Goal: Task Accomplishment & Management: Manage account settings

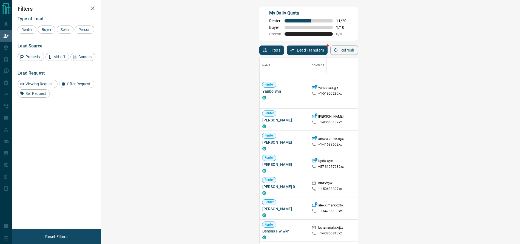
scroll to position [180, 401]
click at [359, 55] on div "My Daily Quota Renter 11 / 20 Buyer 1 / 10 Precon 0 / 0 Filters Lead Transfers …" at bounding box center [308, 102] width 101 height 195
click at [358, 56] on div "Name Contact Search Search Range Location Requests AI Status Recent Opportuniti…" at bounding box center [308, 150] width 99 height 190
click at [359, 41] on div "My Daily Quota Renter 11 / 20 Buyer 1 / 10 Precon 0 / 0 Filters Lead Transfers …" at bounding box center [308, 102] width 101 height 195
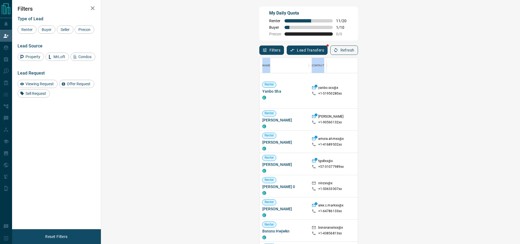
click at [358, 46] on button "Refresh" at bounding box center [344, 50] width 28 height 9
click at [358, 38] on div "My Daily Quota Renter 11 / 20 Buyer 1 / 10 Precon 0 / 0" at bounding box center [308, 24] width 99 height 34
click at [358, 49] on button "Refresh" at bounding box center [344, 50] width 28 height 9
